Goal: Task Accomplishment & Management: Use online tool/utility

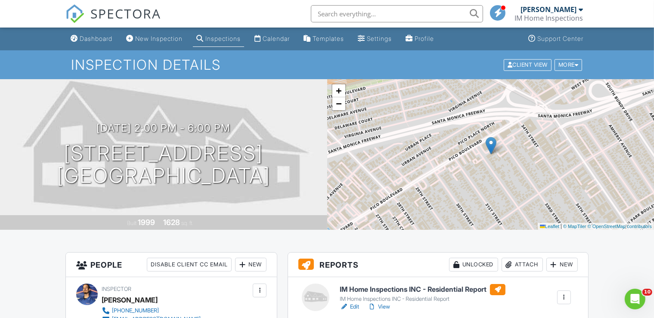
click at [385, 305] on link "View" at bounding box center [379, 307] width 22 height 9
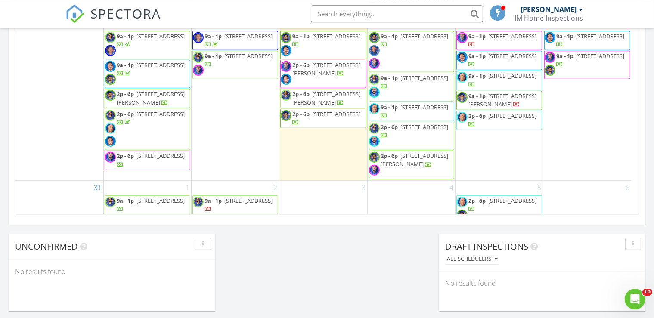
scroll to position [596, 0]
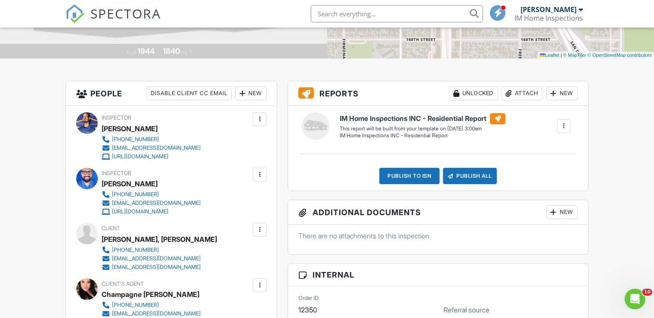
scroll to position [184, 0]
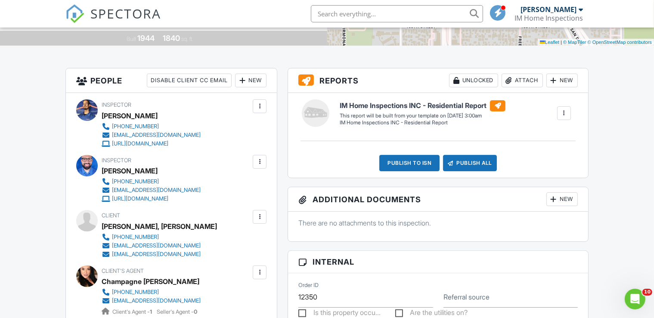
click at [564, 115] on div at bounding box center [564, 113] width 9 height 9
click at [549, 133] on div "Build Now" at bounding box center [547, 138] width 42 height 10
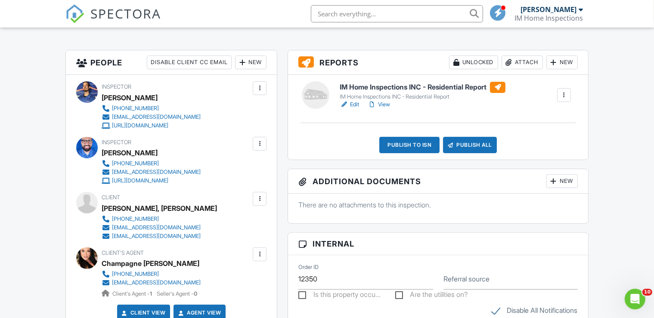
click at [353, 103] on link "Edit" at bounding box center [349, 104] width 19 height 9
